Goal: Transaction & Acquisition: Purchase product/service

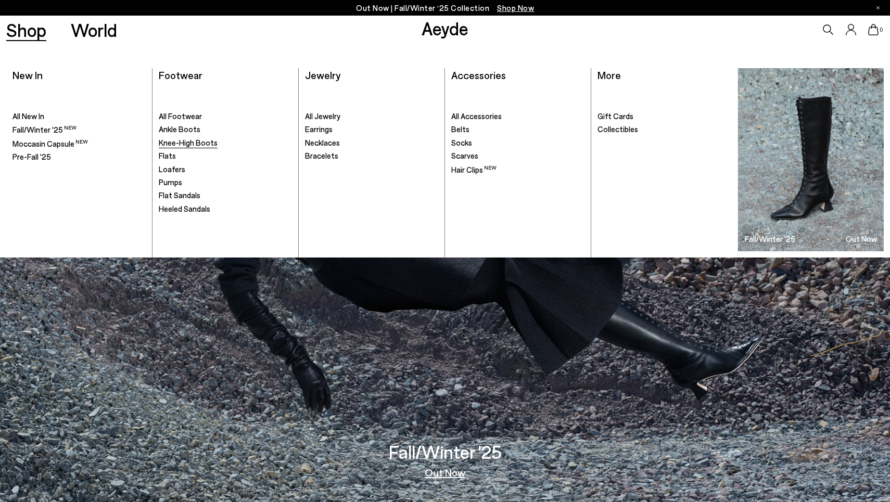
click at [174, 143] on span "Knee-High Boots" at bounding box center [188, 142] width 59 height 9
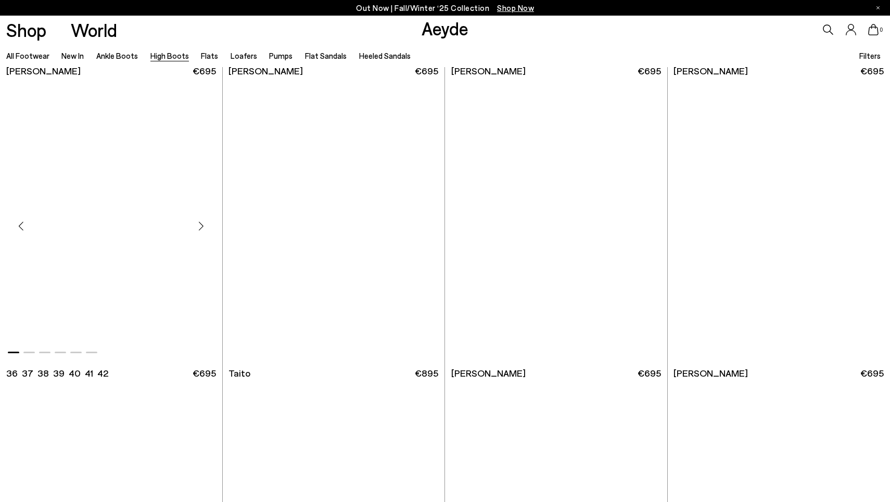
scroll to position [2408, 0]
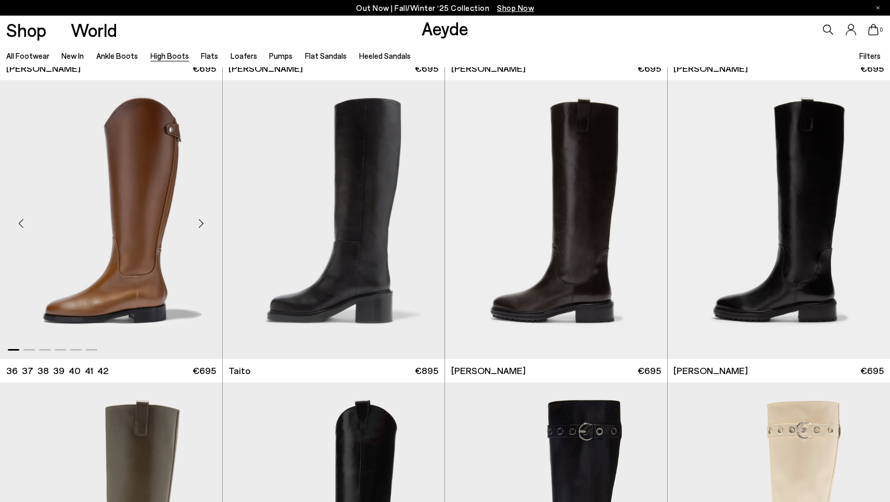
click at [144, 270] on img "1 / 6" at bounding box center [111, 219] width 222 height 279
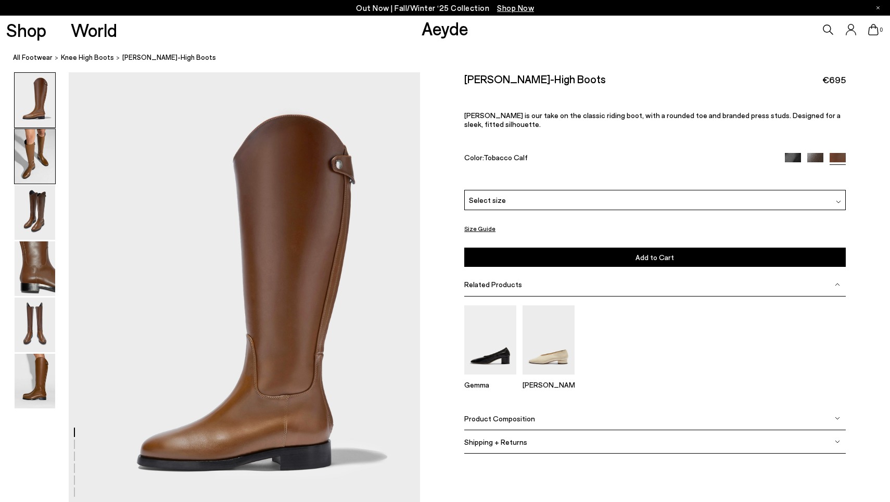
click at [40, 163] on img at bounding box center [35, 156] width 41 height 55
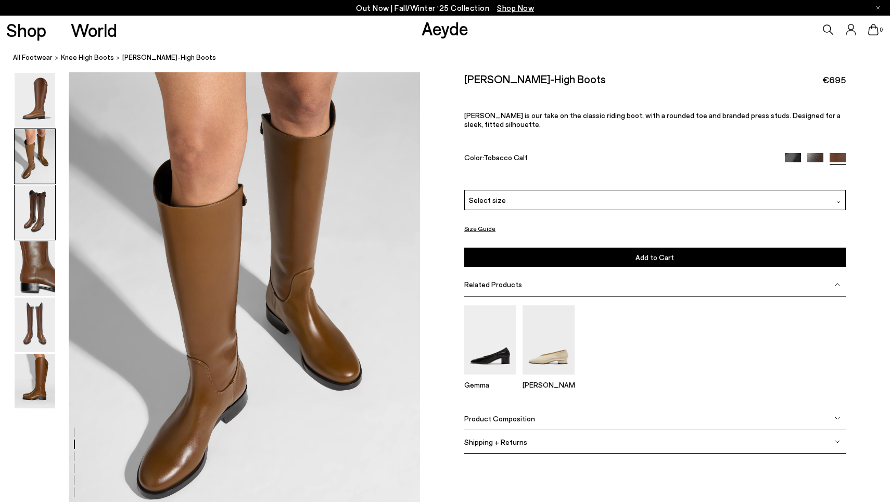
click at [46, 218] on img at bounding box center [35, 212] width 41 height 55
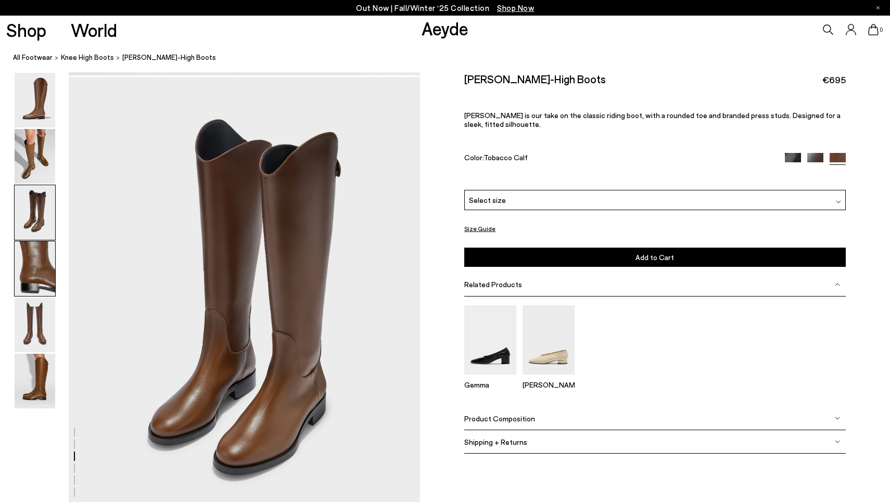
scroll to position [941, 0]
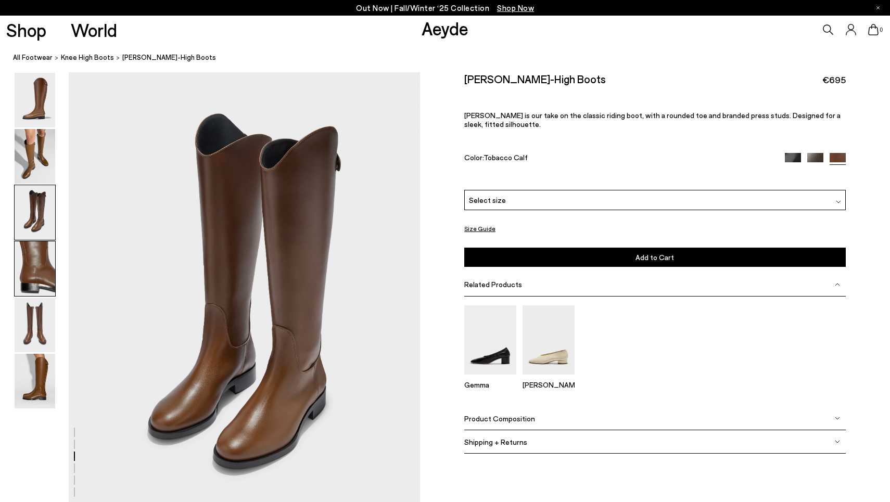
click at [42, 287] on img at bounding box center [35, 269] width 41 height 55
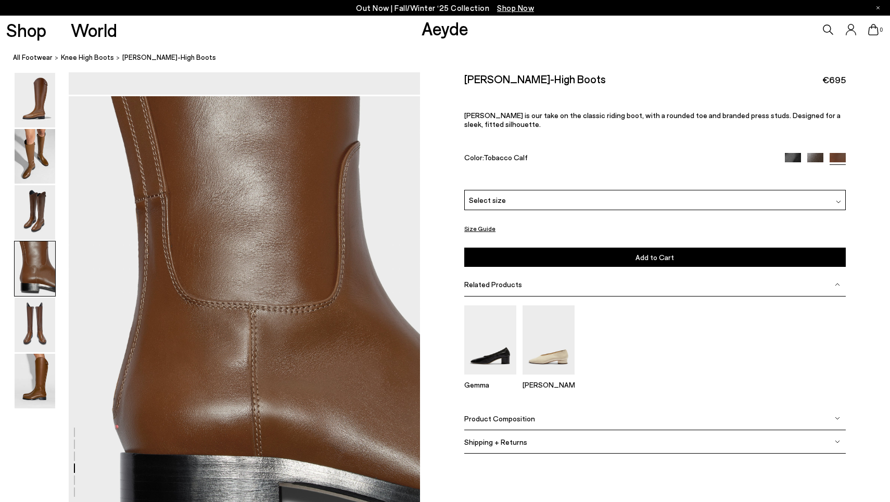
scroll to position [1410, 0]
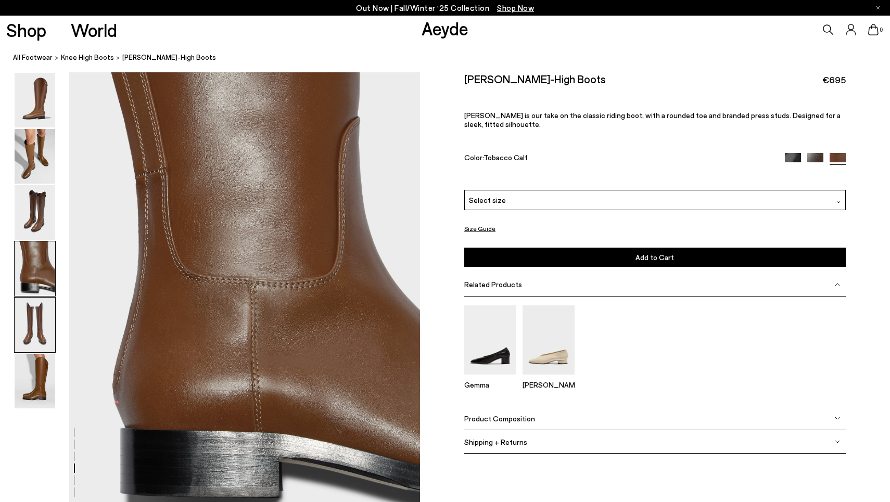
click at [42, 319] on img at bounding box center [35, 325] width 41 height 55
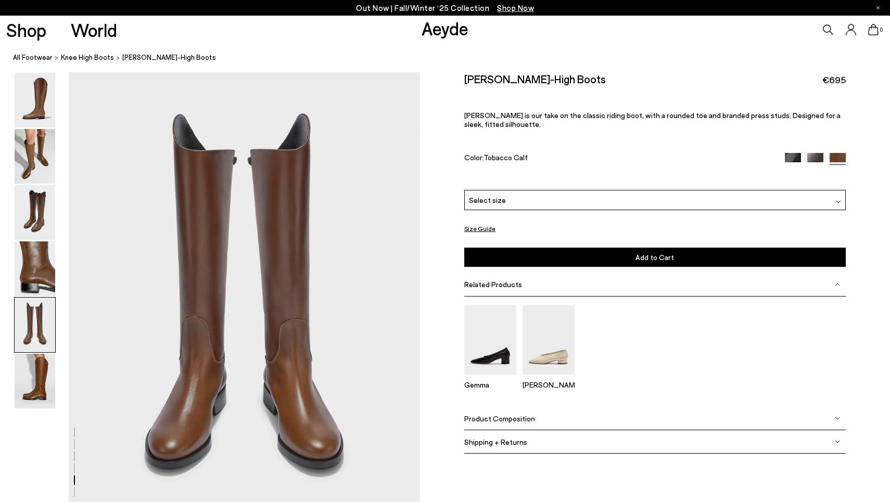
scroll to position [1881, 0]
click at [45, 386] on img at bounding box center [35, 381] width 41 height 55
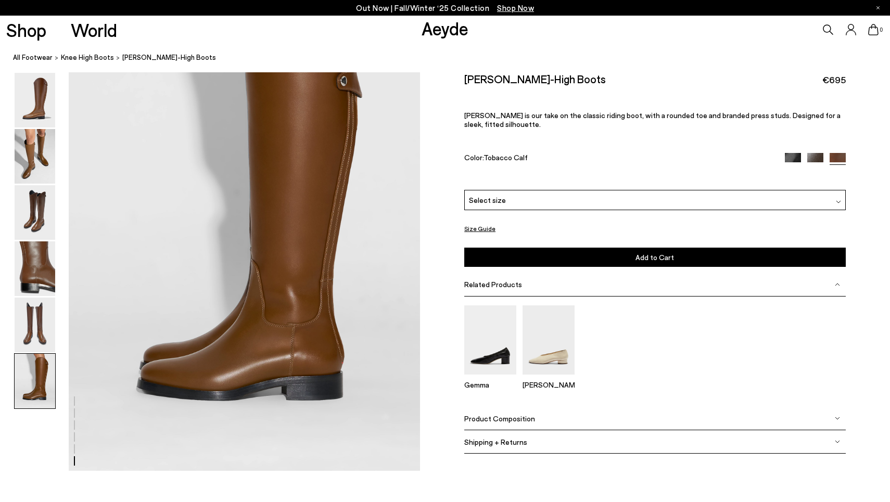
scroll to position [2422, 0]
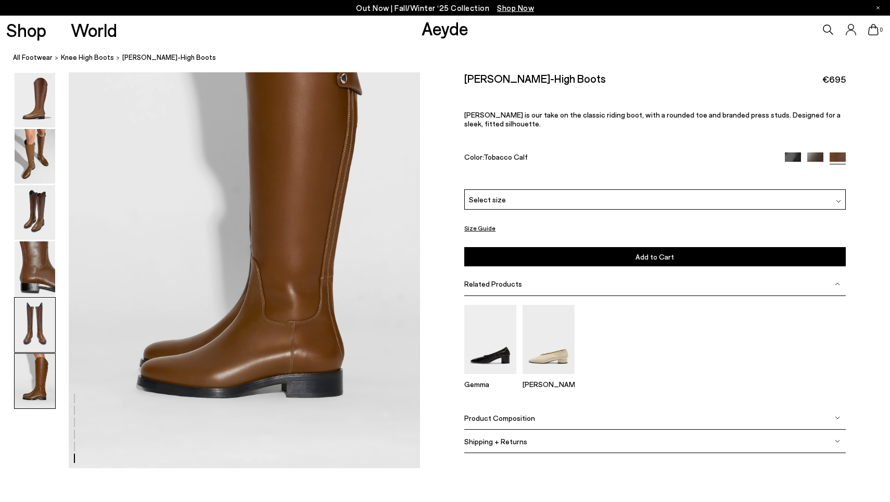
click at [40, 316] on img at bounding box center [35, 325] width 41 height 55
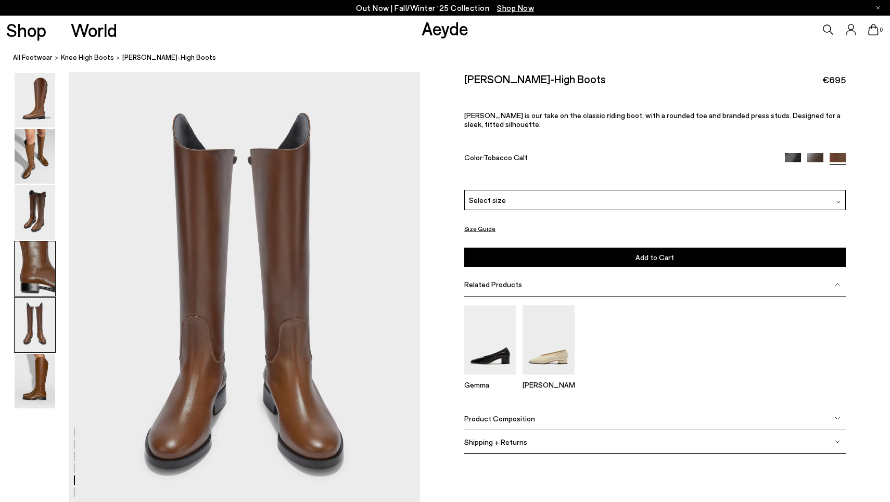
click at [41, 289] on img at bounding box center [35, 269] width 41 height 55
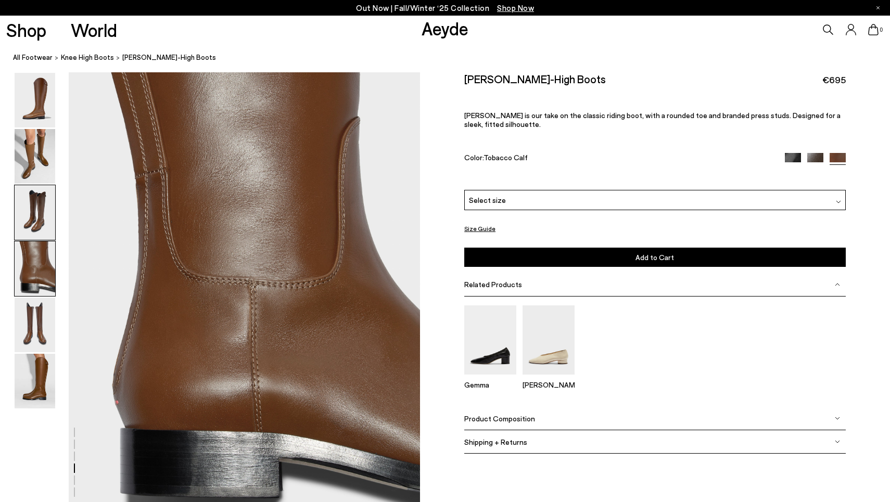
click at [47, 216] on img at bounding box center [35, 212] width 41 height 55
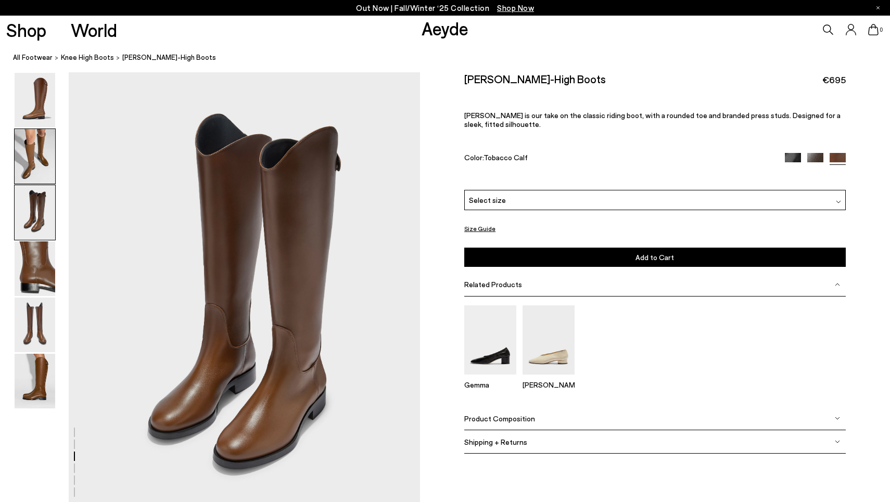
scroll to position [941, 0]
click at [27, 147] on img at bounding box center [35, 156] width 41 height 55
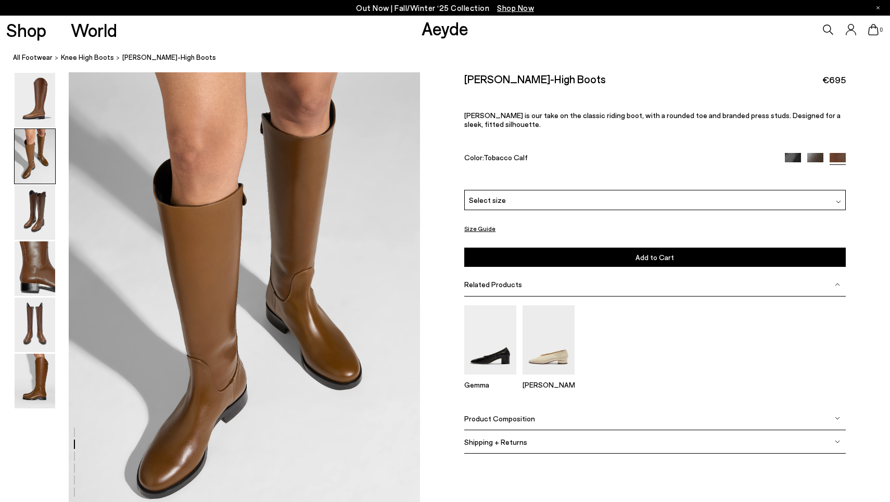
scroll to position [471, 0]
click at [48, 104] on img at bounding box center [35, 100] width 41 height 55
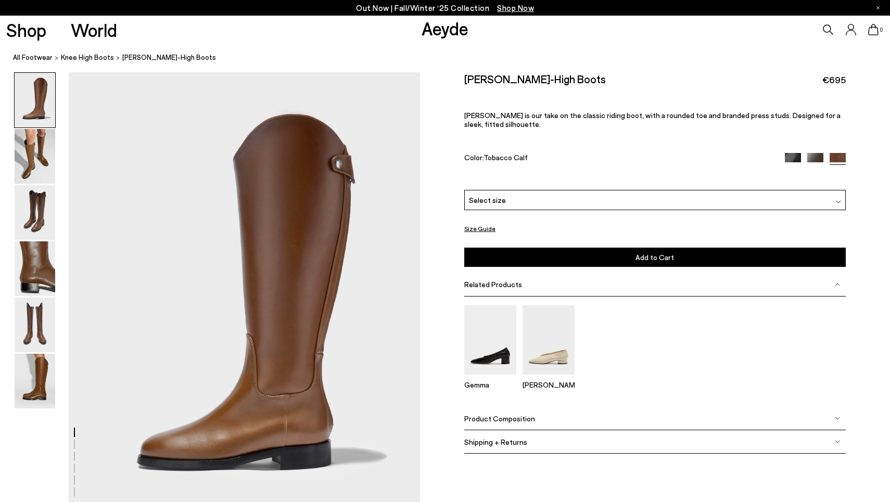
scroll to position [0, 0]
drag, startPoint x: 601, startPoint y: 111, endPoint x: 590, endPoint y: 127, distance: 19.5
click at [590, 127] on p "Hector is our take on the classic riding boot, with a rounded toe and branded p…" at bounding box center [654, 120] width 381 height 18
click at [553, 200] on div "Select size" at bounding box center [654, 200] width 381 height 20
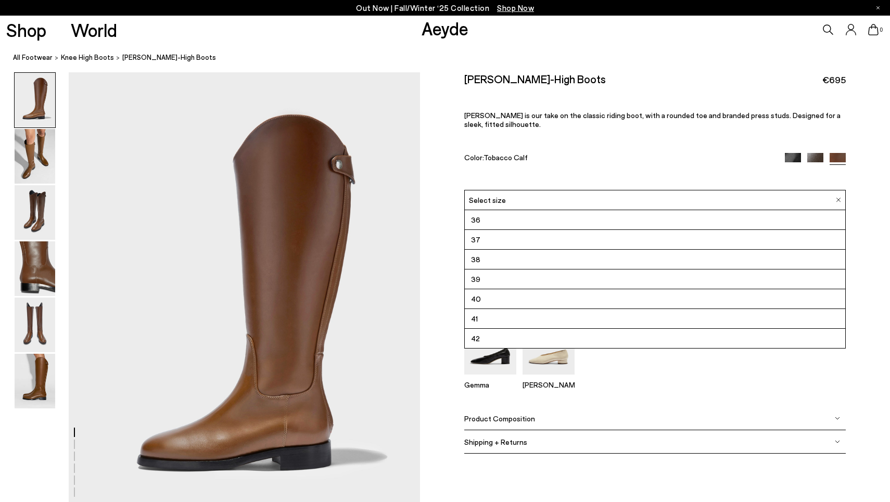
click at [531, 259] on li "38" at bounding box center [655, 260] width 380 height 20
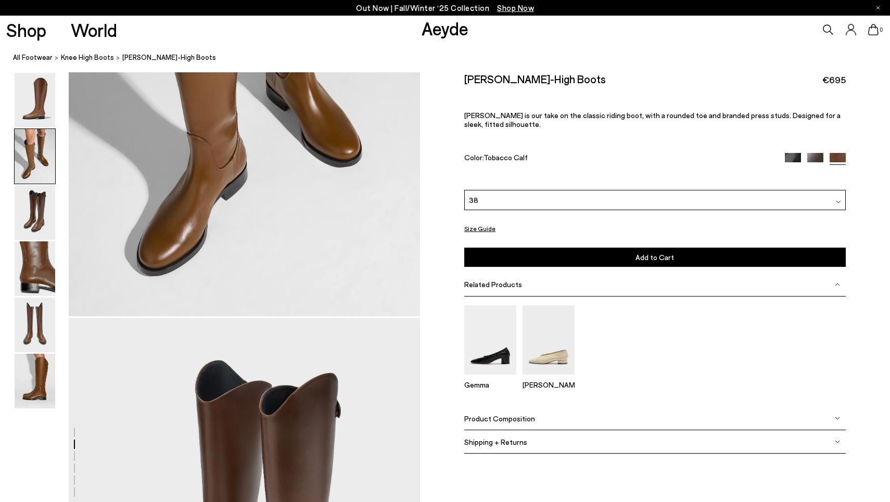
scroll to position [704, 0]
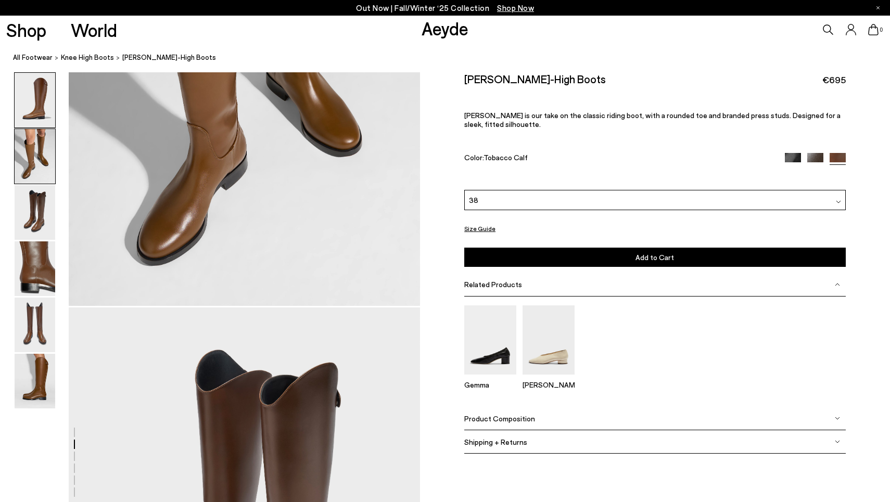
click at [50, 105] on img at bounding box center [35, 100] width 41 height 55
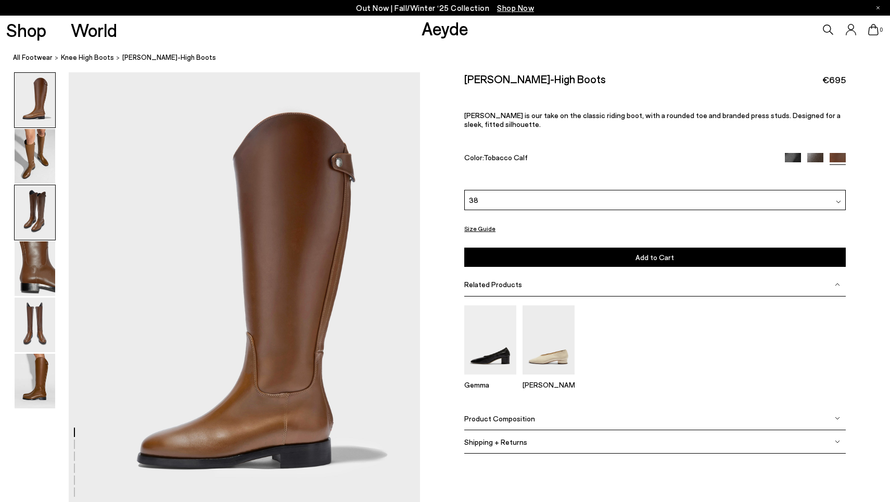
scroll to position [0, 0]
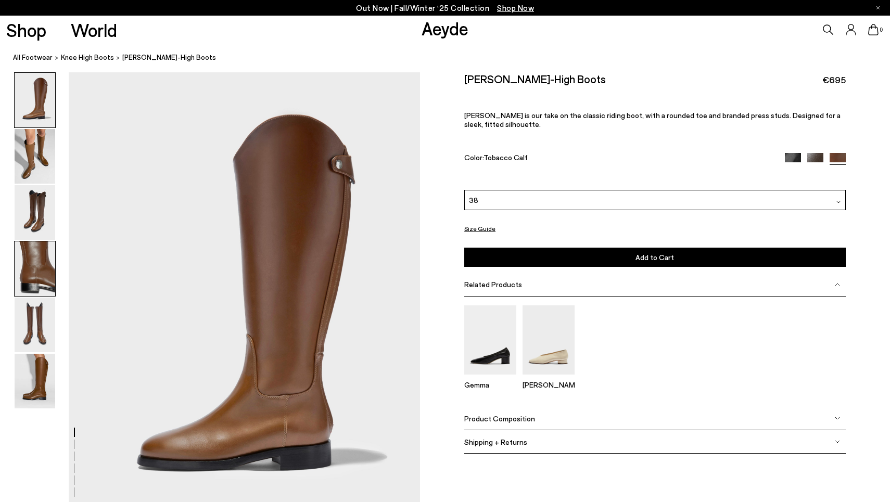
click at [41, 267] on img at bounding box center [35, 269] width 41 height 55
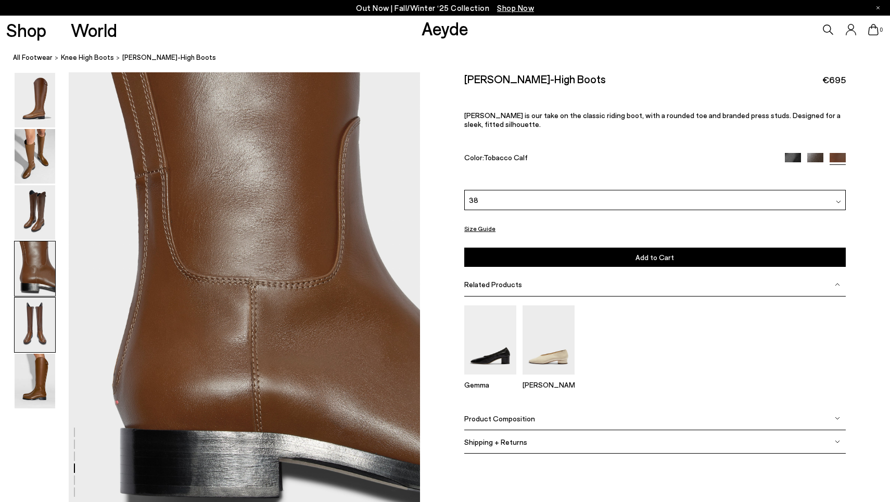
click at [37, 303] on img at bounding box center [35, 325] width 41 height 55
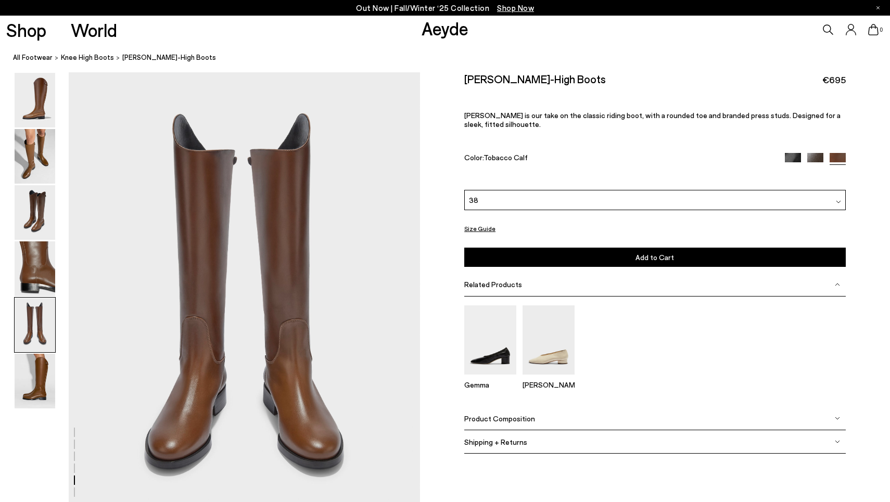
scroll to position [1881, 0]
click at [40, 369] on img at bounding box center [35, 381] width 41 height 55
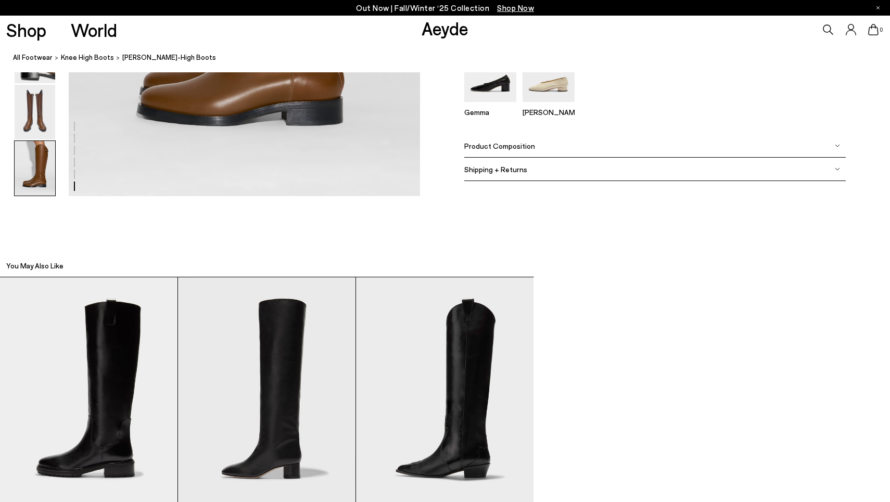
scroll to position [2668, 0]
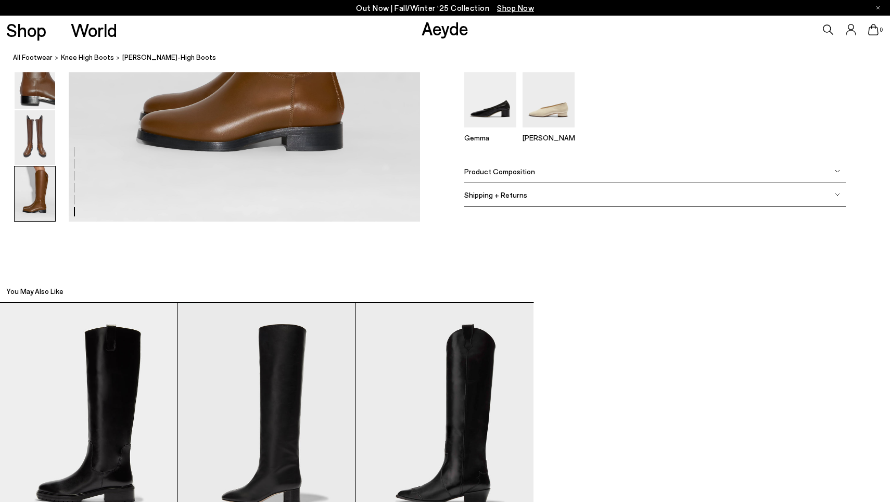
click at [527, 177] on div "Product Composition" at bounding box center [654, 171] width 381 height 23
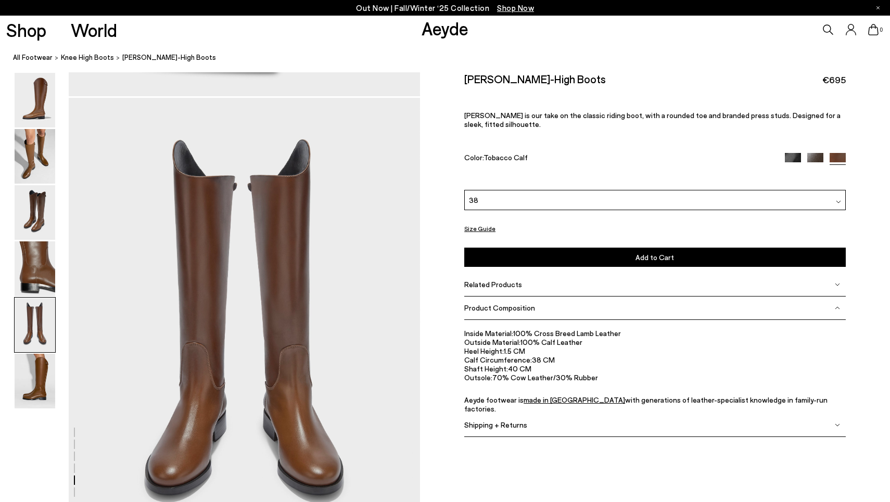
scroll to position [1851, 0]
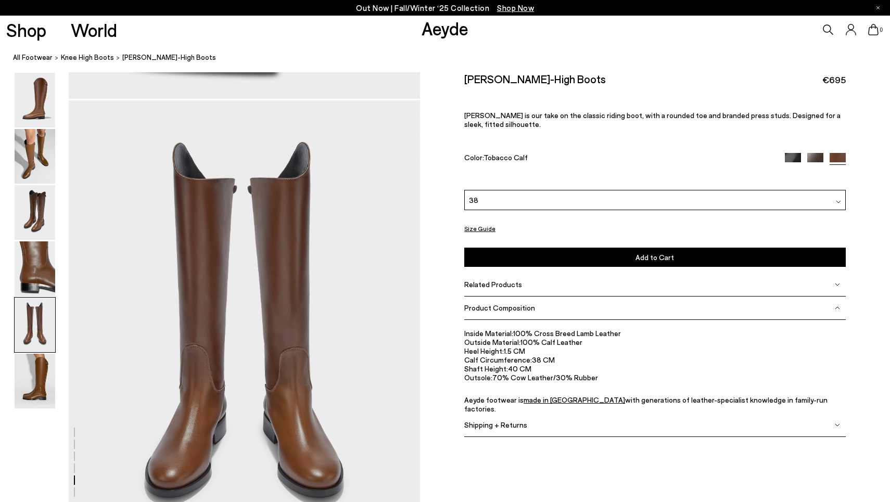
click at [526, 254] on button "Add to Cart Select a Size First" at bounding box center [654, 257] width 381 height 19
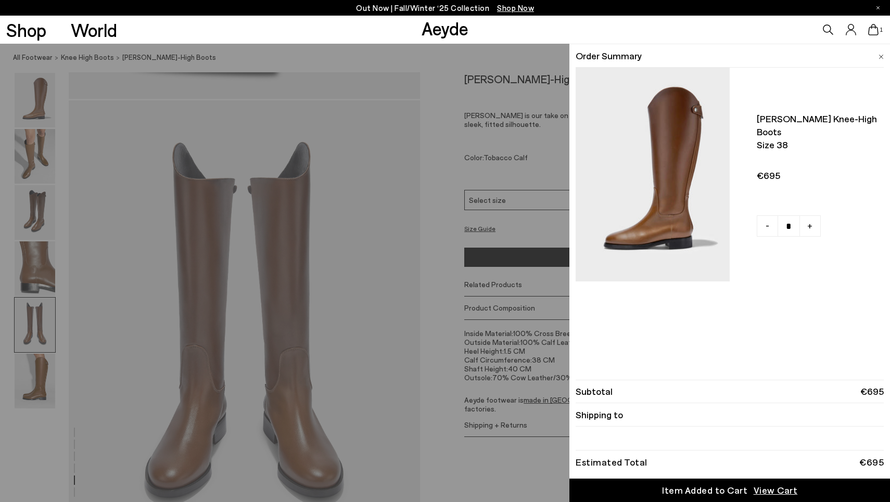
click at [509, 154] on div "Quick Add Color Size View Details Order Summary Hector knee-high boots Size 38 …" at bounding box center [445, 273] width 890 height 459
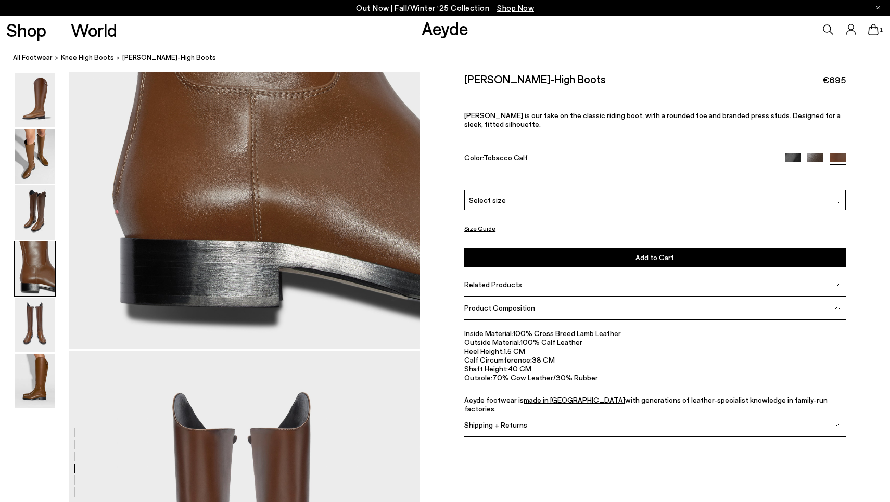
scroll to position [1536, 0]
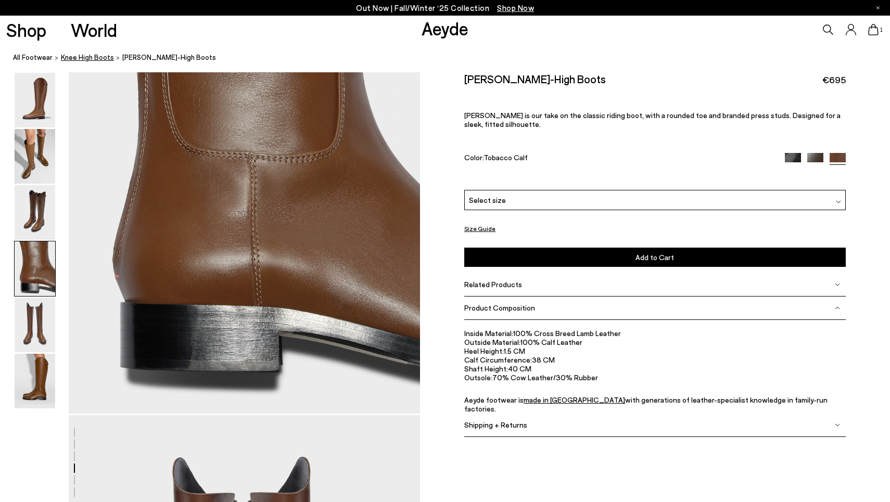
click at [92, 57] on span "knee high boots" at bounding box center [87, 57] width 53 height 8
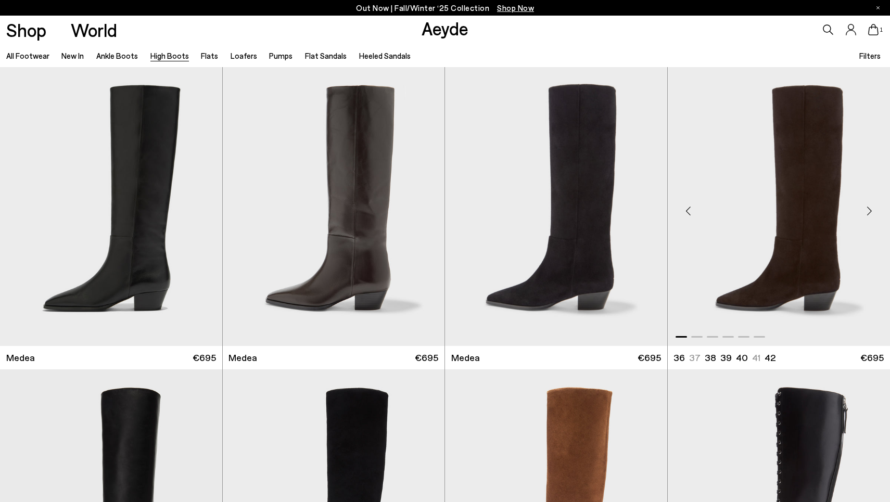
click at [868, 210] on div "Next slide" at bounding box center [869, 210] width 31 height 31
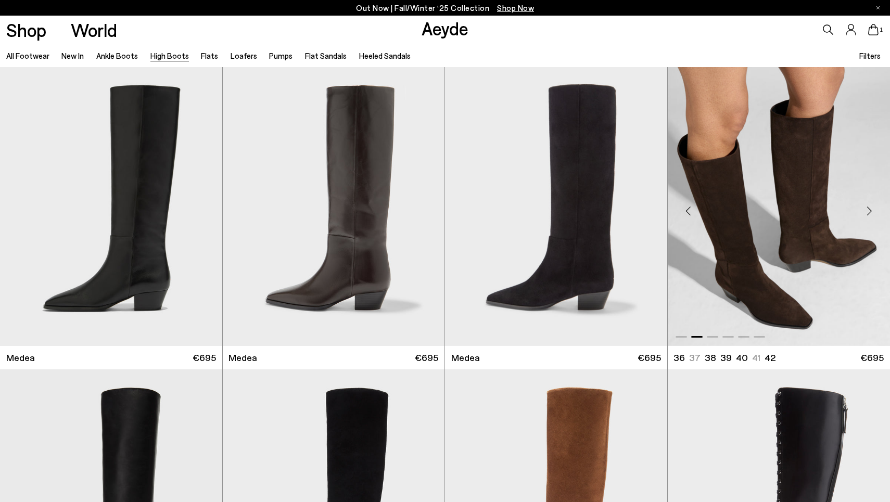
click at [868, 210] on div "Next slide" at bounding box center [869, 210] width 31 height 31
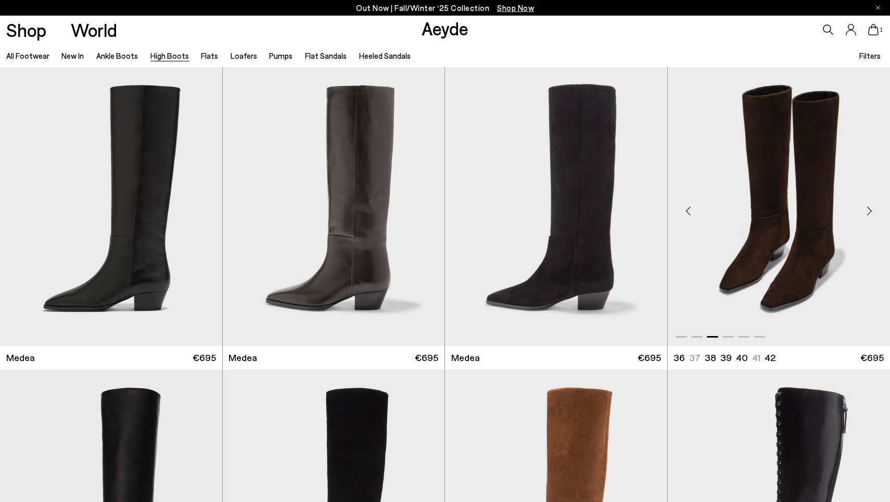
click at [836, 219] on img "3 / 6" at bounding box center [779, 206] width 223 height 279
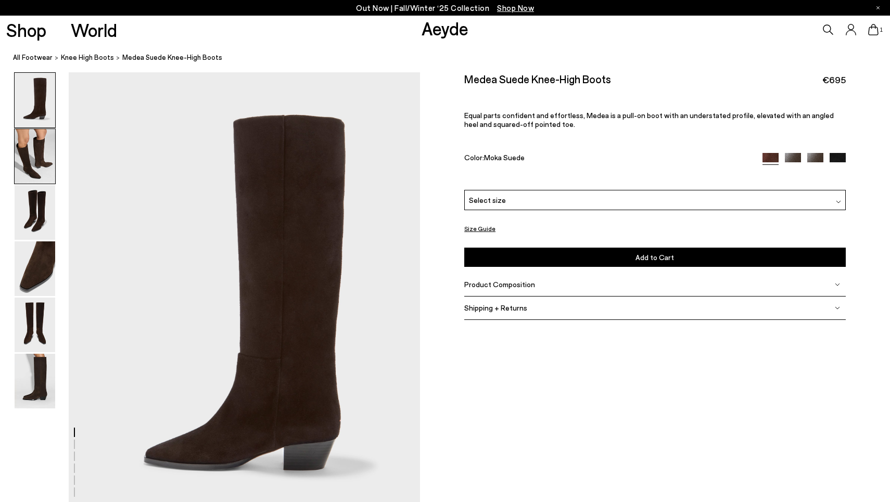
click at [40, 161] on img at bounding box center [35, 156] width 41 height 55
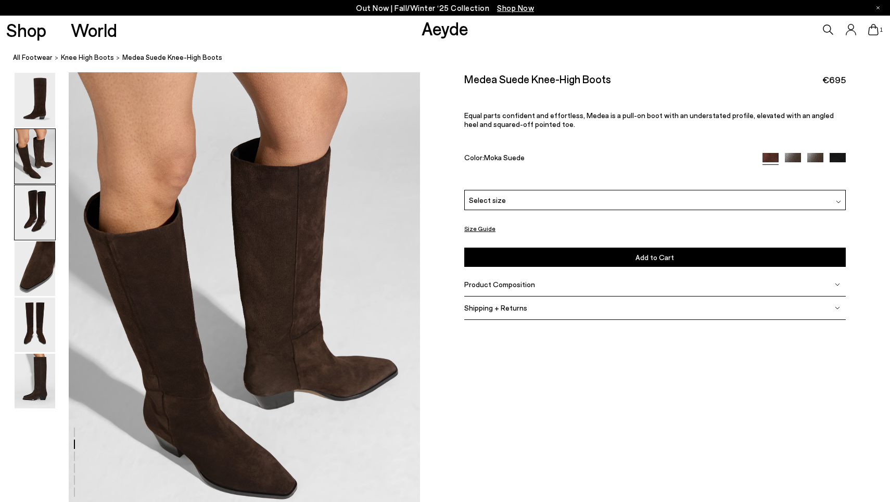
scroll to position [471, 0]
click at [45, 259] on img at bounding box center [35, 269] width 41 height 55
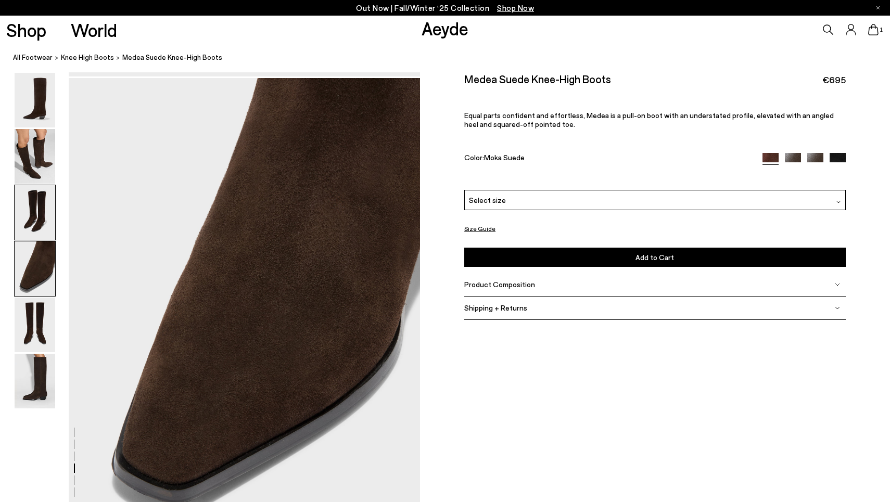
click at [43, 231] on img at bounding box center [35, 212] width 41 height 55
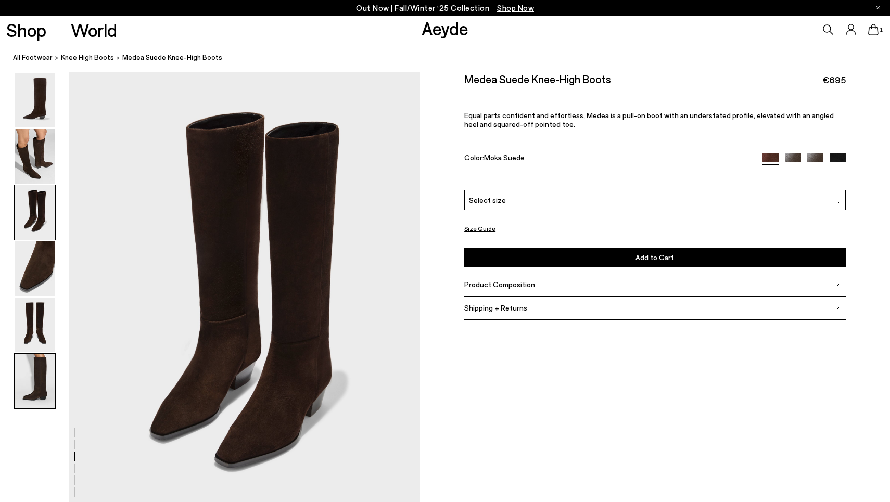
scroll to position [941, 0]
click at [31, 353] on div at bounding box center [35, 240] width 42 height 337
click at [29, 364] on img at bounding box center [35, 381] width 41 height 55
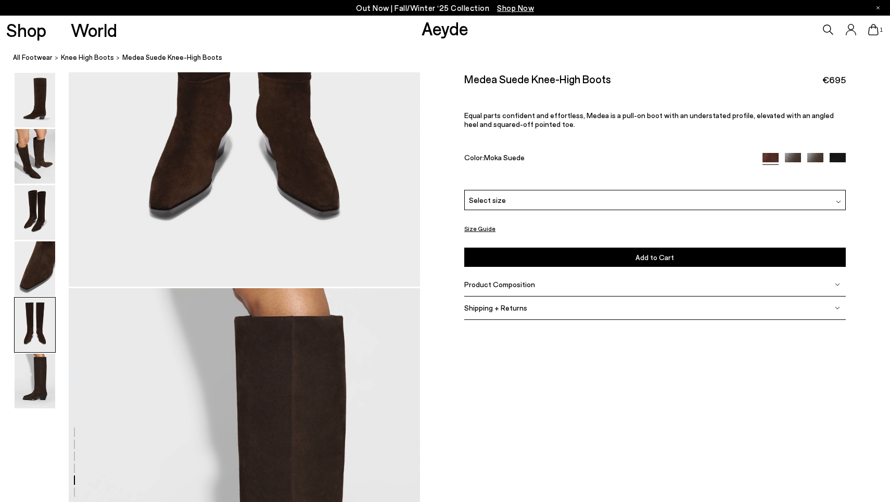
click at [35, 305] on img at bounding box center [35, 325] width 41 height 55
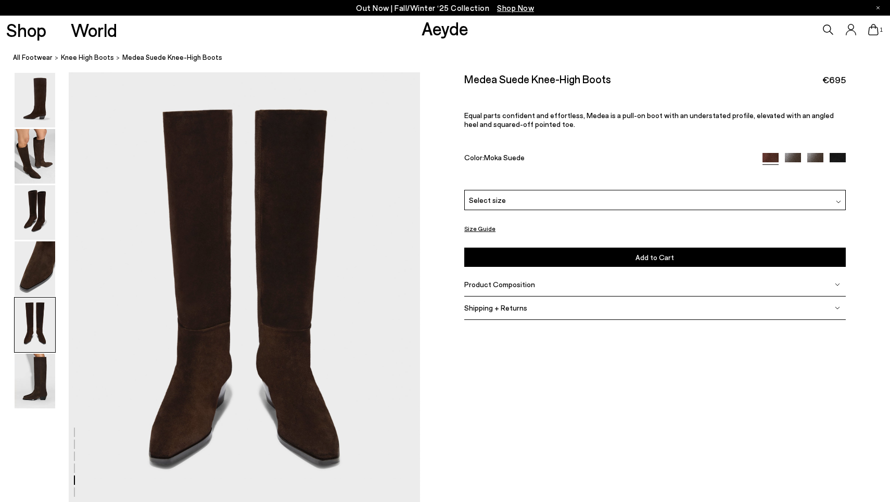
scroll to position [1881, 0]
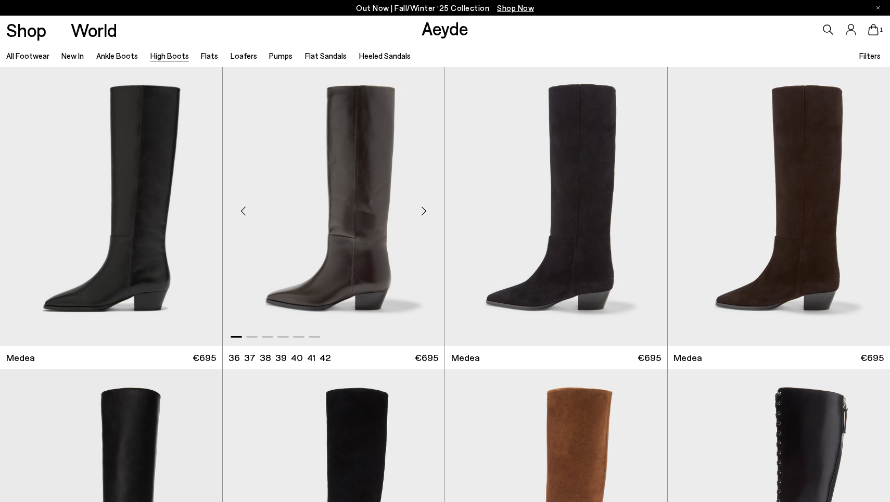
click at [321, 309] on img "1 / 6" at bounding box center [334, 206] width 222 height 279
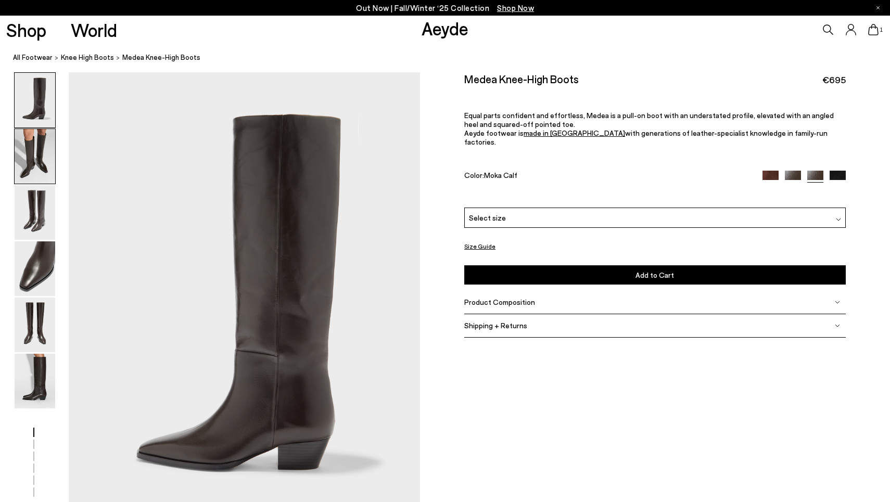
click at [22, 145] on img at bounding box center [35, 156] width 41 height 55
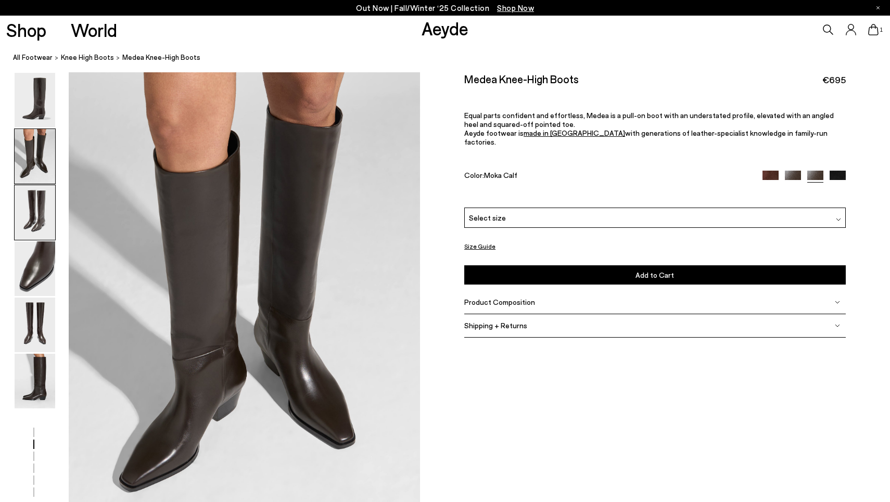
scroll to position [471, 0]
click at [42, 239] on img at bounding box center [35, 212] width 41 height 55
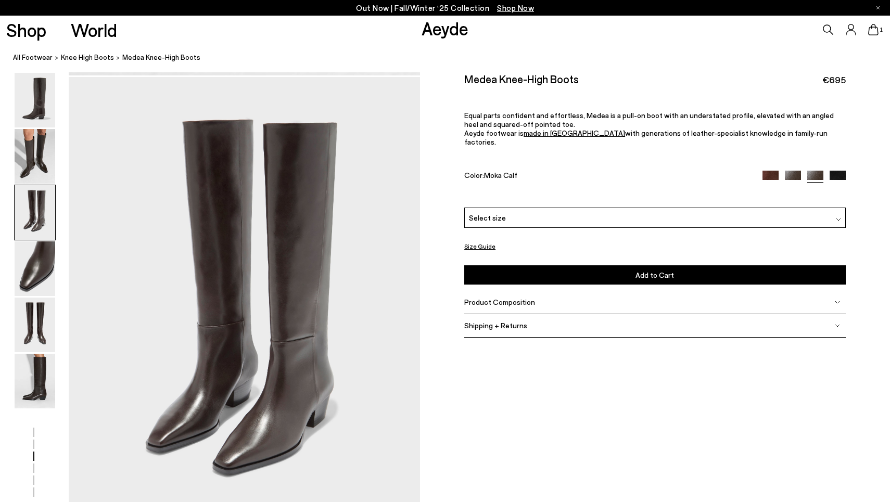
scroll to position [941, 0]
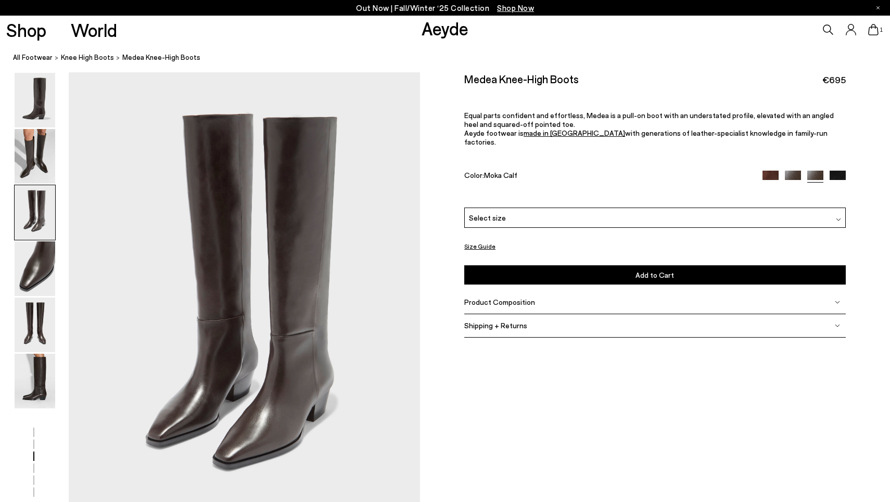
click at [764, 171] on img at bounding box center [771, 179] width 16 height 16
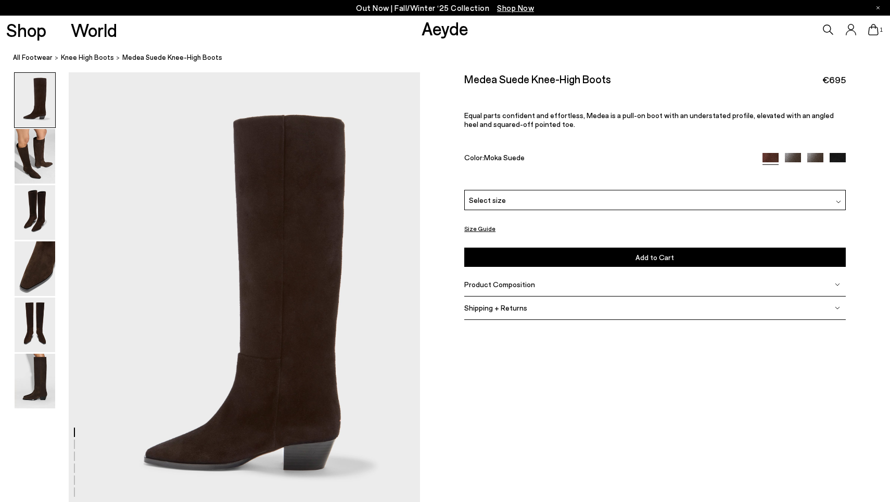
click at [788, 161] on img at bounding box center [793, 161] width 16 height 16
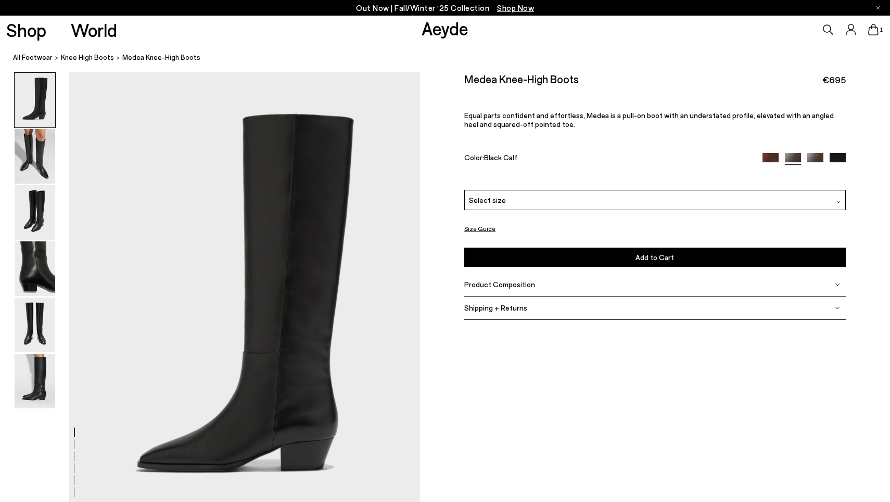
click at [811, 153] on img at bounding box center [816, 161] width 16 height 16
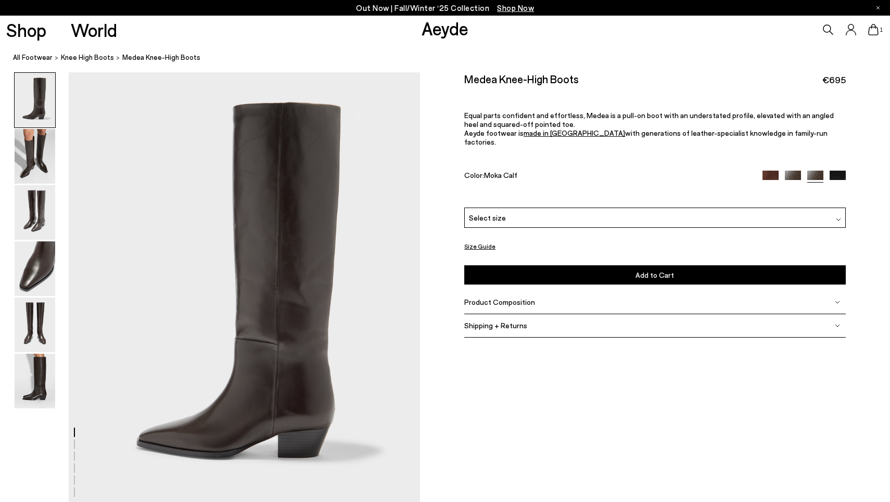
scroll to position [13, 0]
click at [720, 294] on div "Product Composition" at bounding box center [654, 302] width 381 height 23
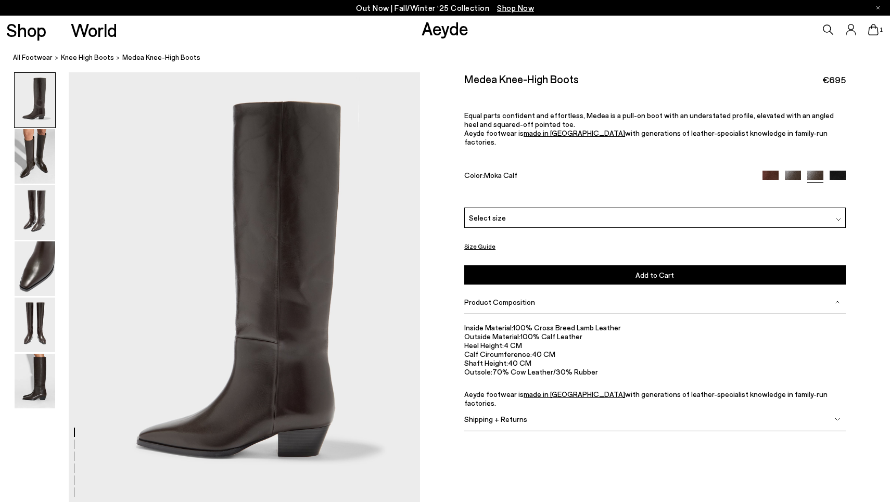
click at [720, 294] on div "Product Composition" at bounding box center [654, 302] width 381 height 23
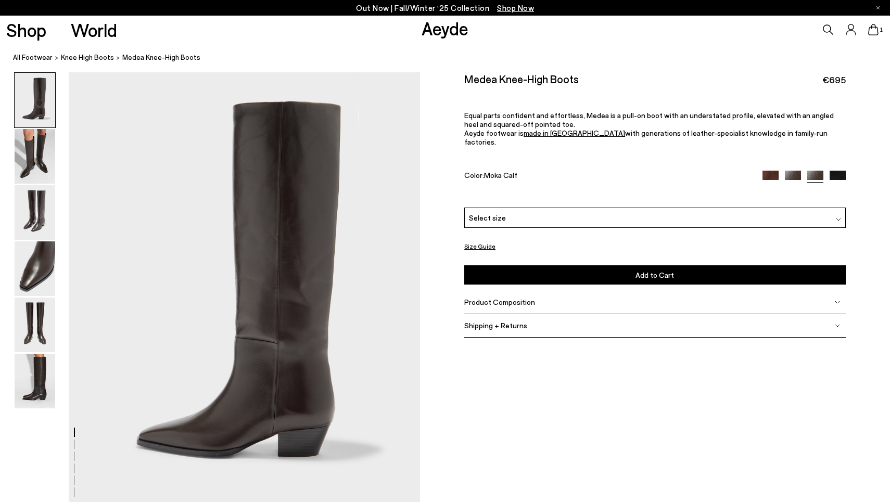
click at [870, 32] on icon at bounding box center [873, 29] width 10 height 11
